Goal: Information Seeking & Learning: Find contact information

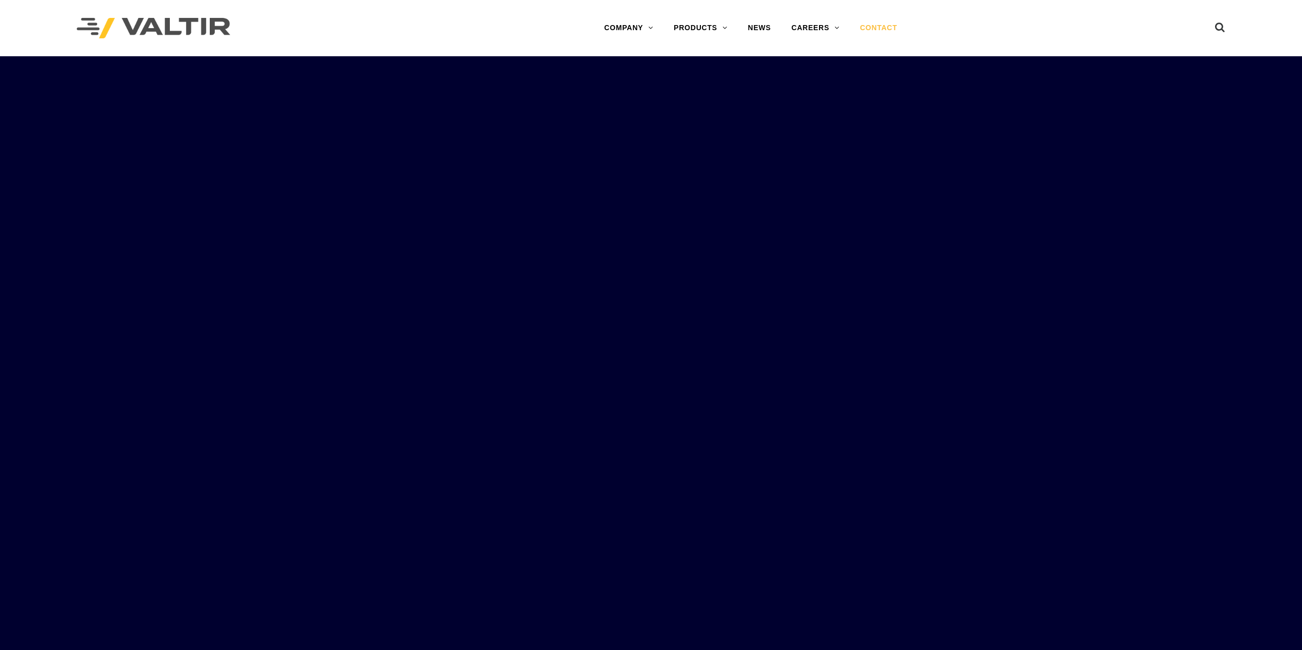
click at [873, 29] on link "CONTACT" at bounding box center [879, 28] width 58 height 20
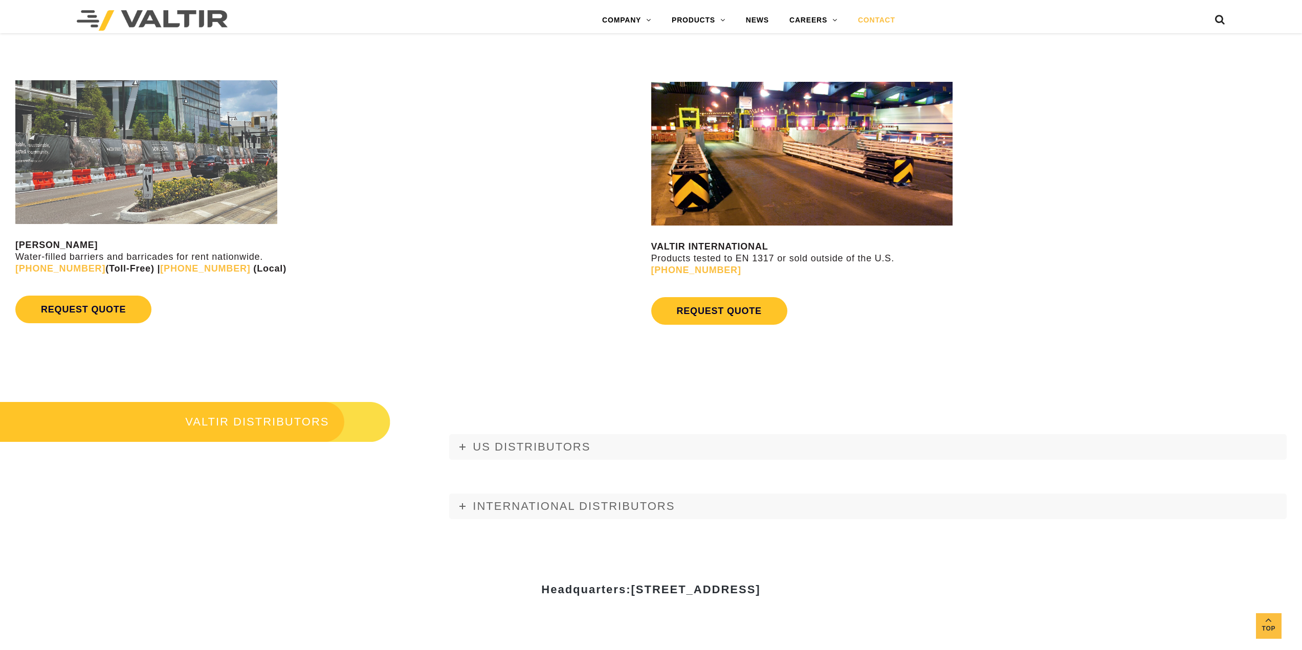
scroll to position [1330, 0]
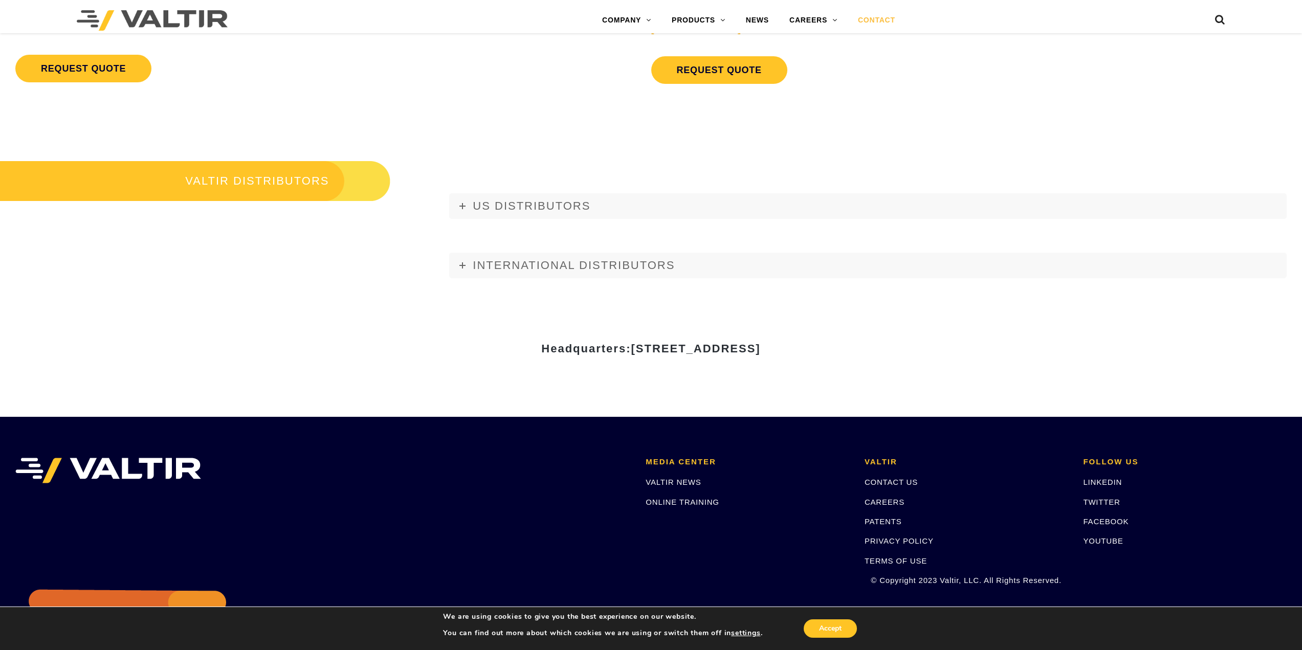
drag, startPoint x: 534, startPoint y: 349, endPoint x: 664, endPoint y: 356, distance: 130.6
click at [664, 356] on div "Headquarters: [STREET_ADDRESS]" at bounding box center [651, 352] width 614 height 35
copy span "[STREET_ADDRESS]"
